Goal: Consume media (video, audio)

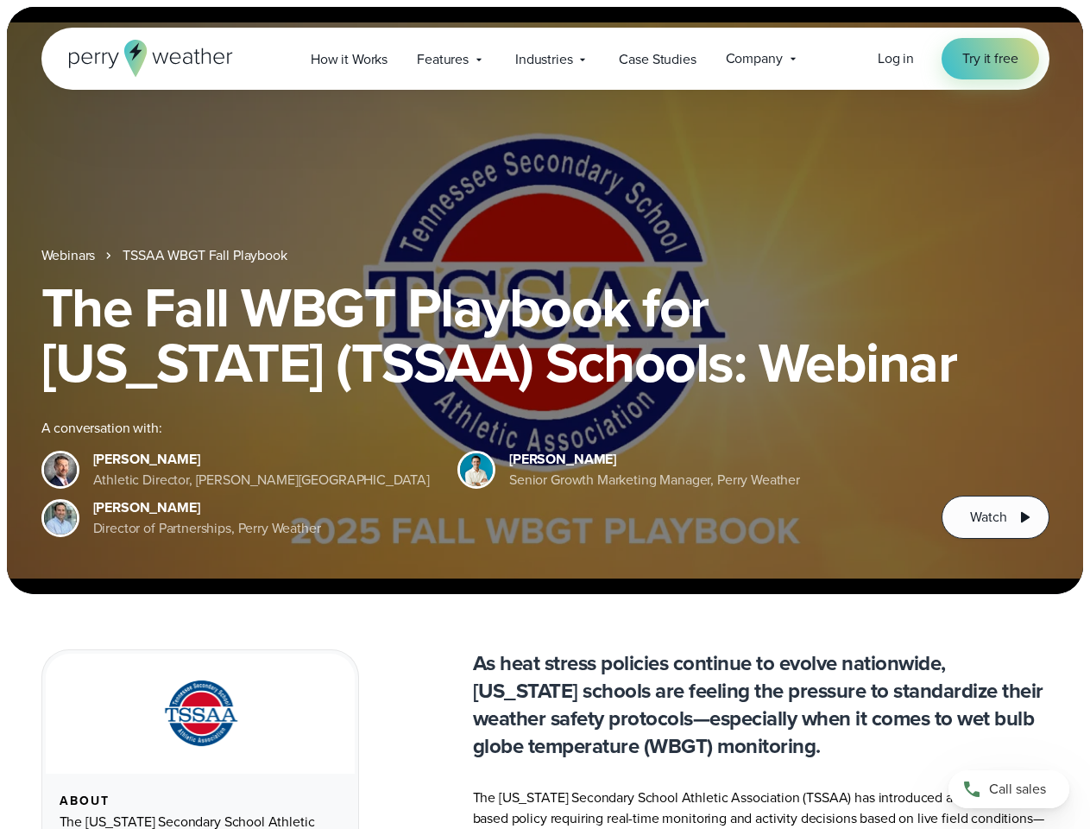
click at [545, 414] on div "The Fall WBGT Playbook for [US_STATE] (TSSAA) Schools: Webinar A conversation w…" at bounding box center [545, 409] width 1008 height 259
click at [545, 59] on span "Industries" at bounding box center [543, 59] width 57 height 21
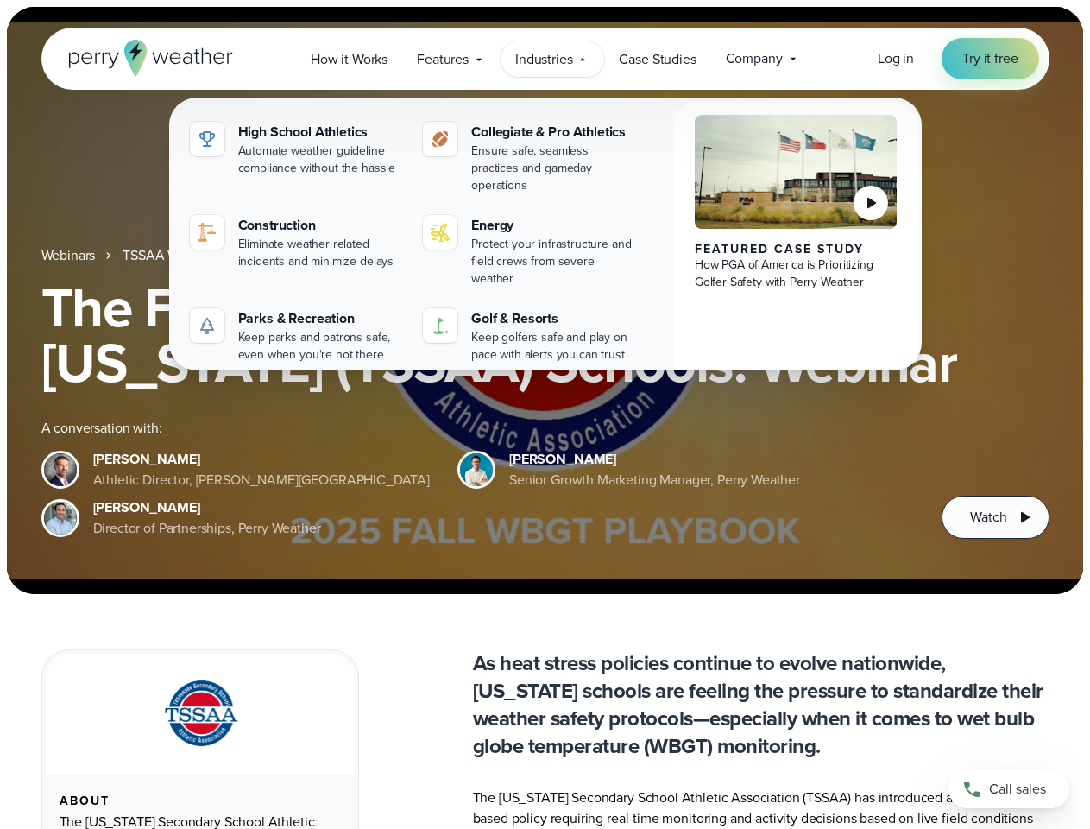
click at [545, 300] on h1 "The Fall WBGT Playbook for [US_STATE] (TSSAA) Schools: Webinar" at bounding box center [545, 335] width 1008 height 110
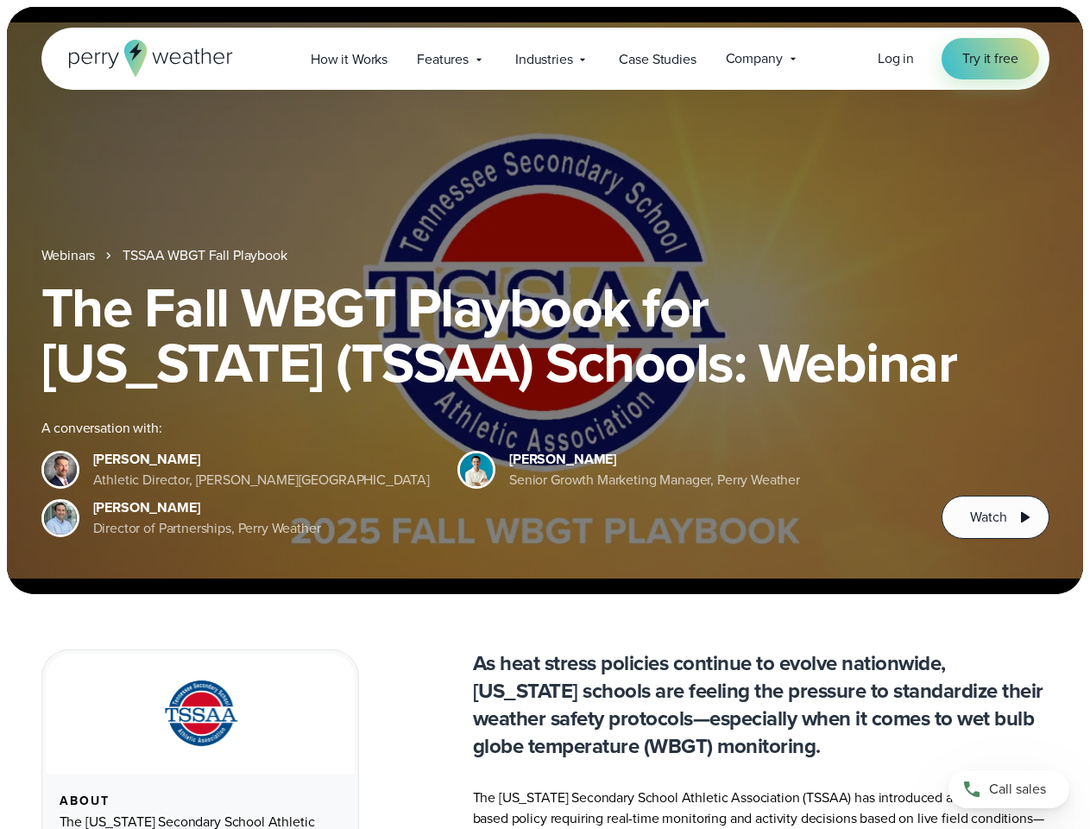
click at [206, 256] on link "TSSAA WBGT Fall Playbook" at bounding box center [205, 255] width 164 height 21
click at [995, 517] on span "Watch" at bounding box center [988, 517] width 36 height 21
